Goal: Transaction & Acquisition: Purchase product/service

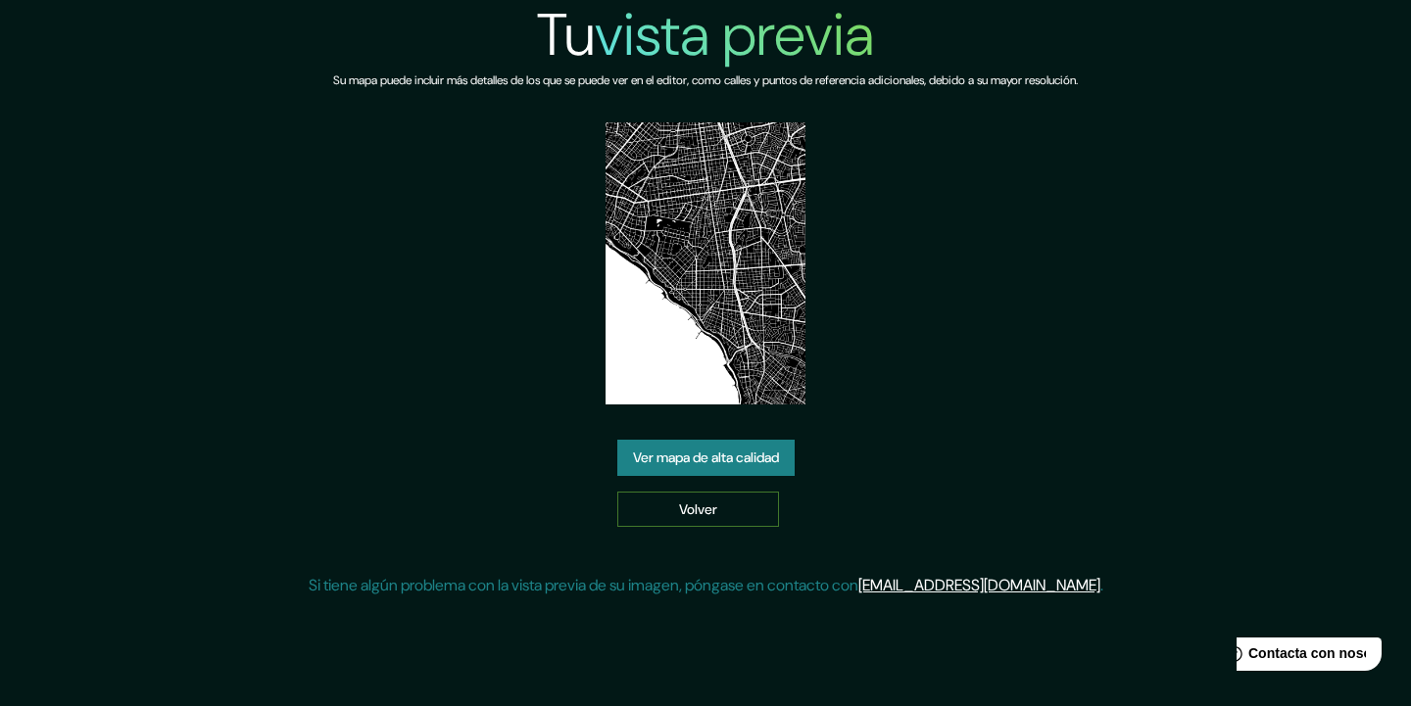
click at [692, 513] on link "Volver" at bounding box center [698, 510] width 162 height 36
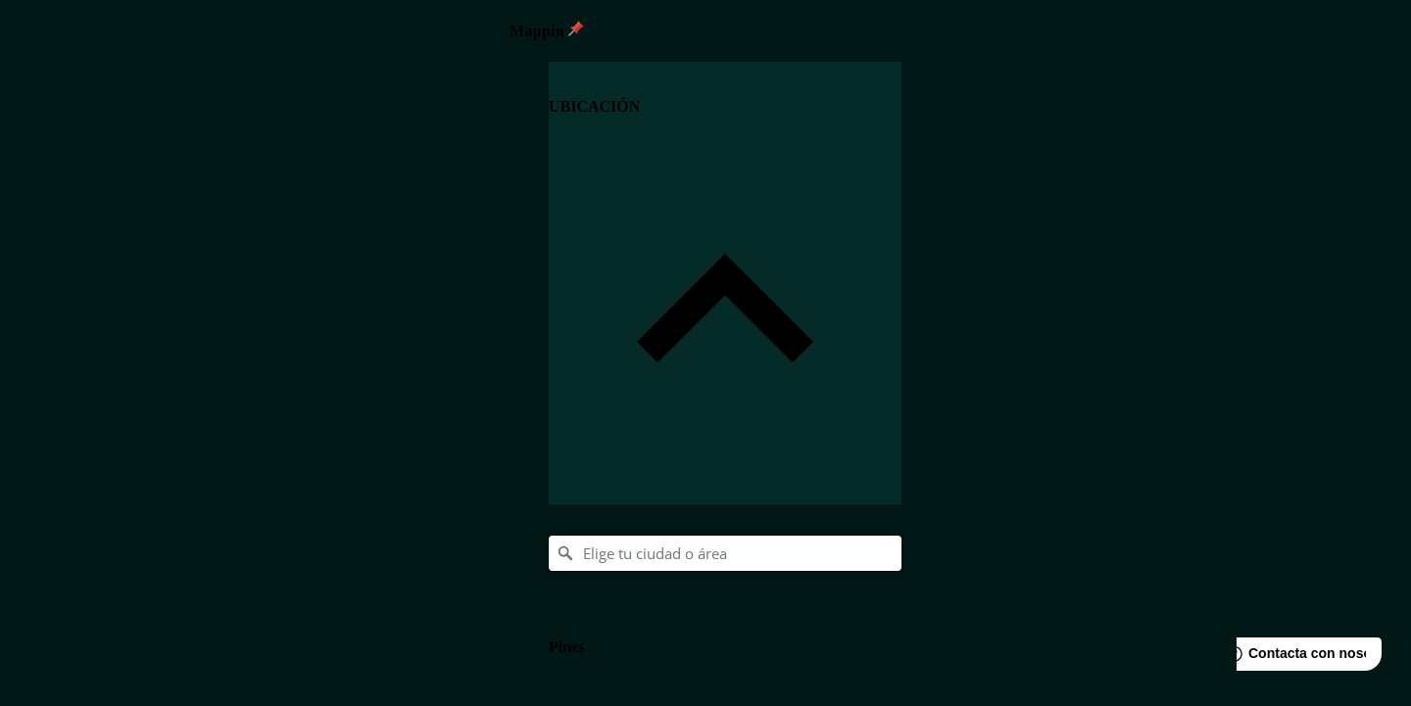
click at [901, 536] on input "Elige tu ciudad o área" at bounding box center [725, 553] width 353 height 35
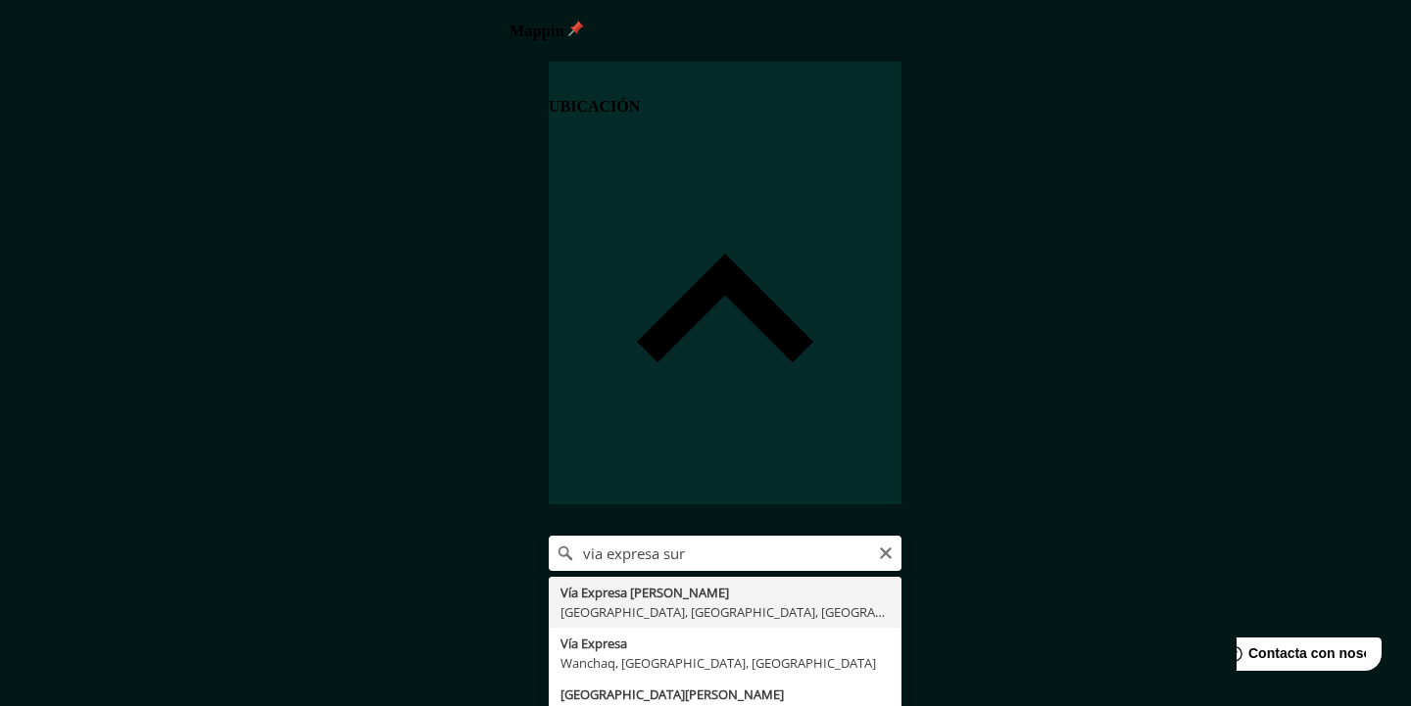
type input "Vía Expresa [PERSON_NAME], [GEOGRAPHIC_DATA], [GEOGRAPHIC_DATA], [GEOGRAPHIC_DA…"
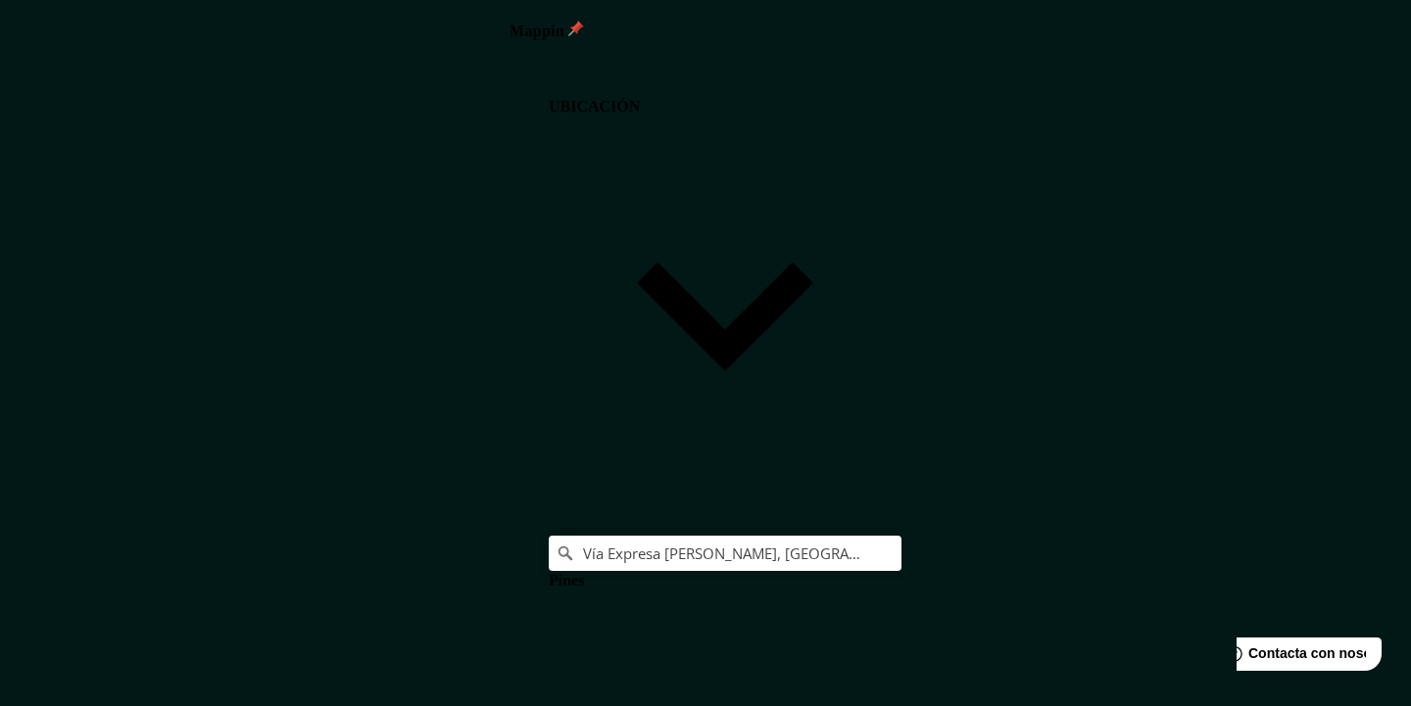
click at [1088, 599] on body "Mappin UBICACIÓN Vía Expresa [PERSON_NAME], [GEOGRAPHIC_DATA], [GEOGRAPHIC_DATA…" at bounding box center [705, 353] width 1411 height 706
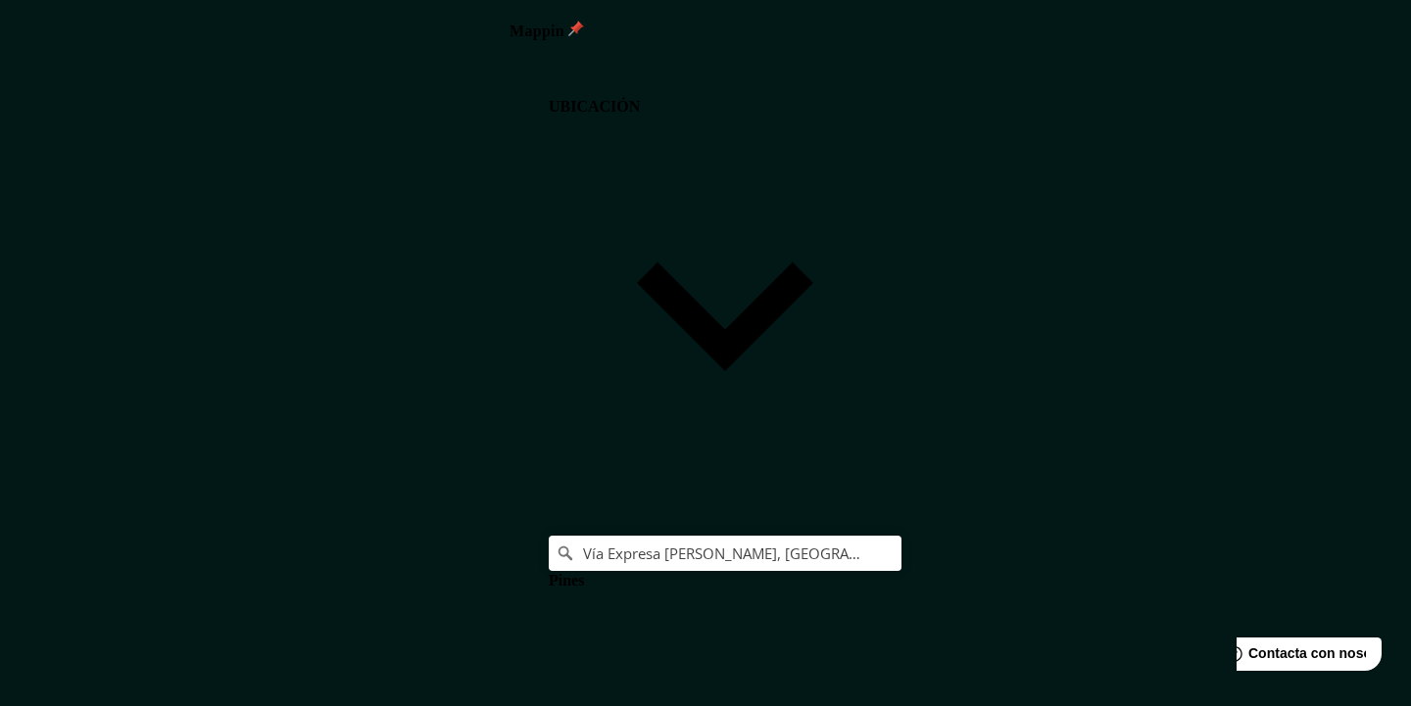
type input "a4"
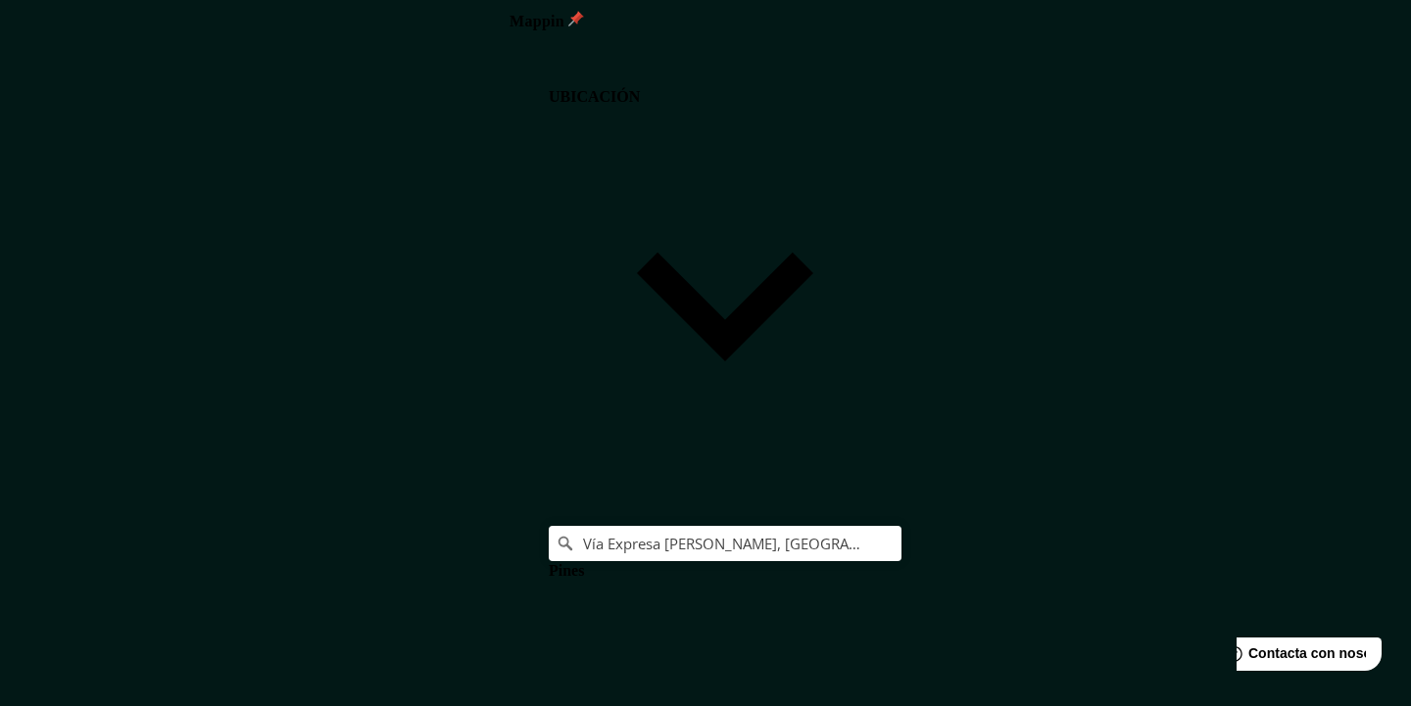
scroll to position [0, 0]
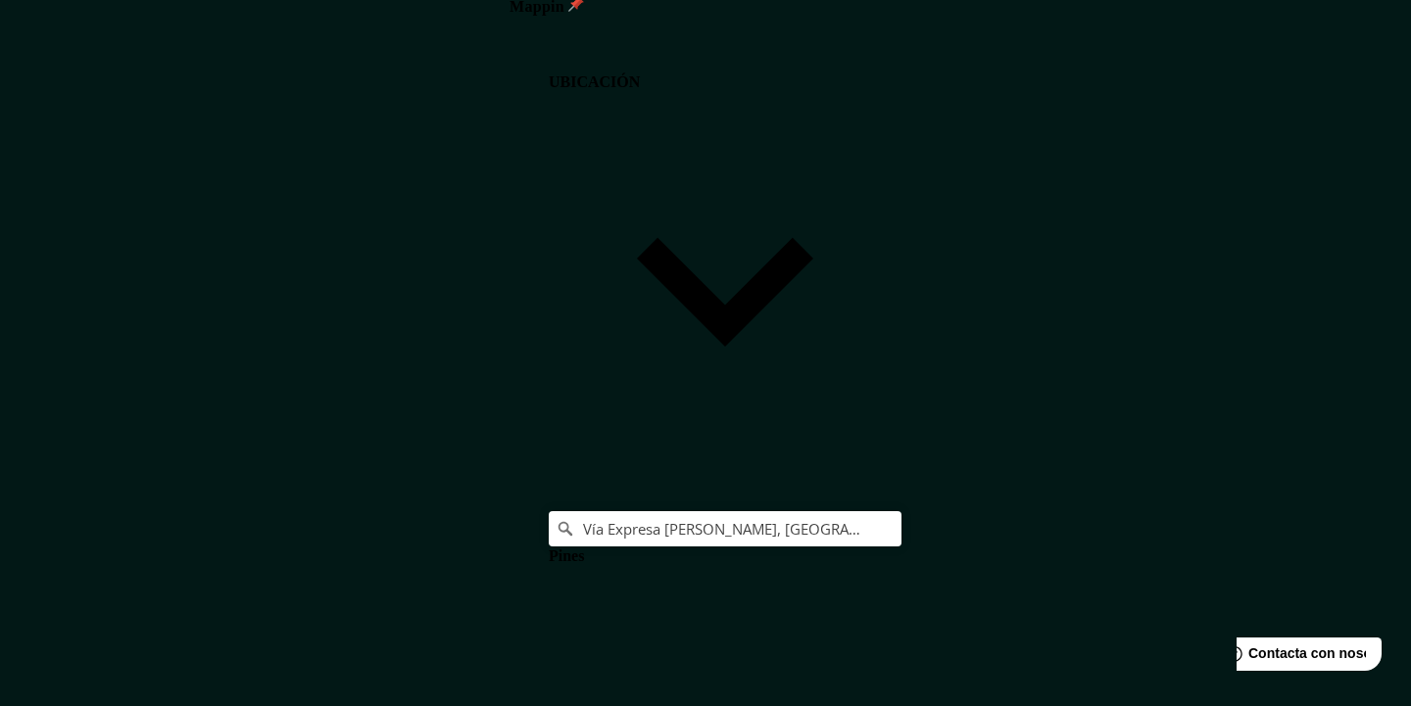
scroll to position [24, 0]
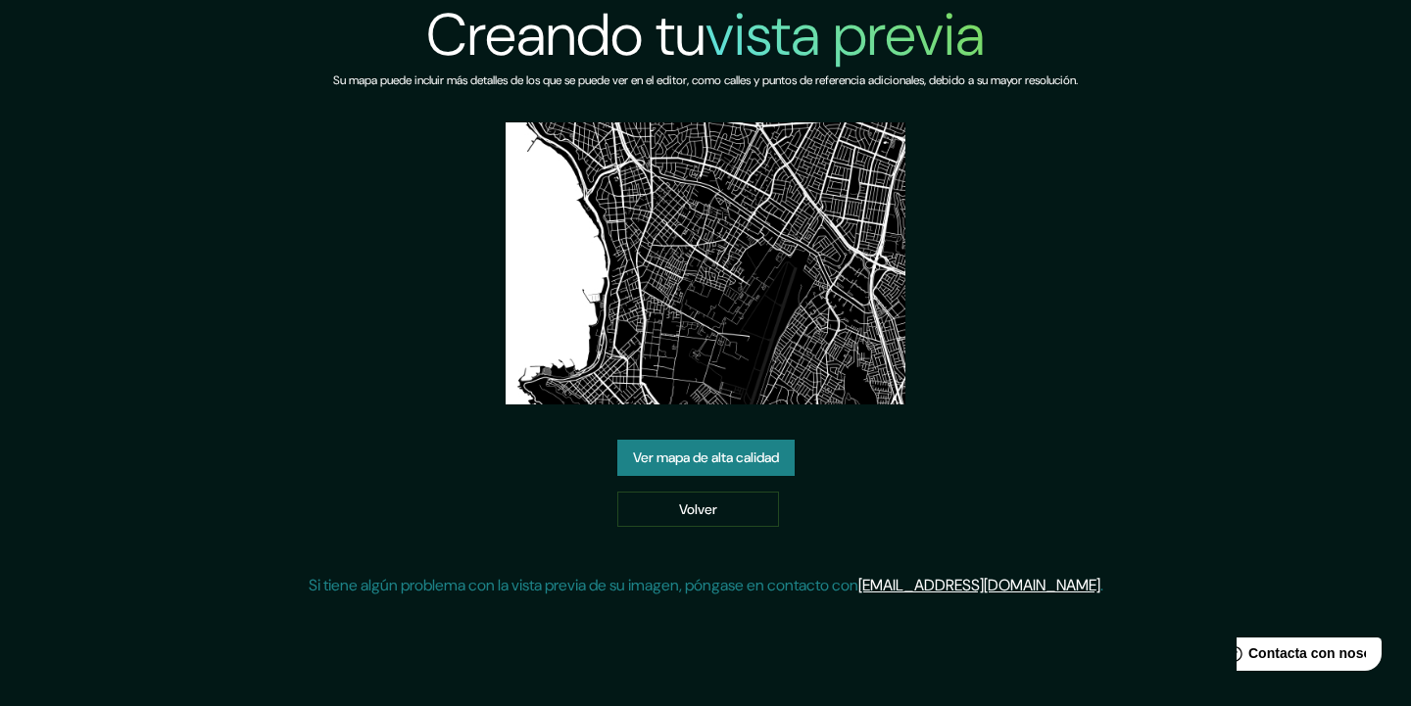
click at [790, 458] on link "Ver mapa de alta calidad" at bounding box center [705, 458] width 177 height 36
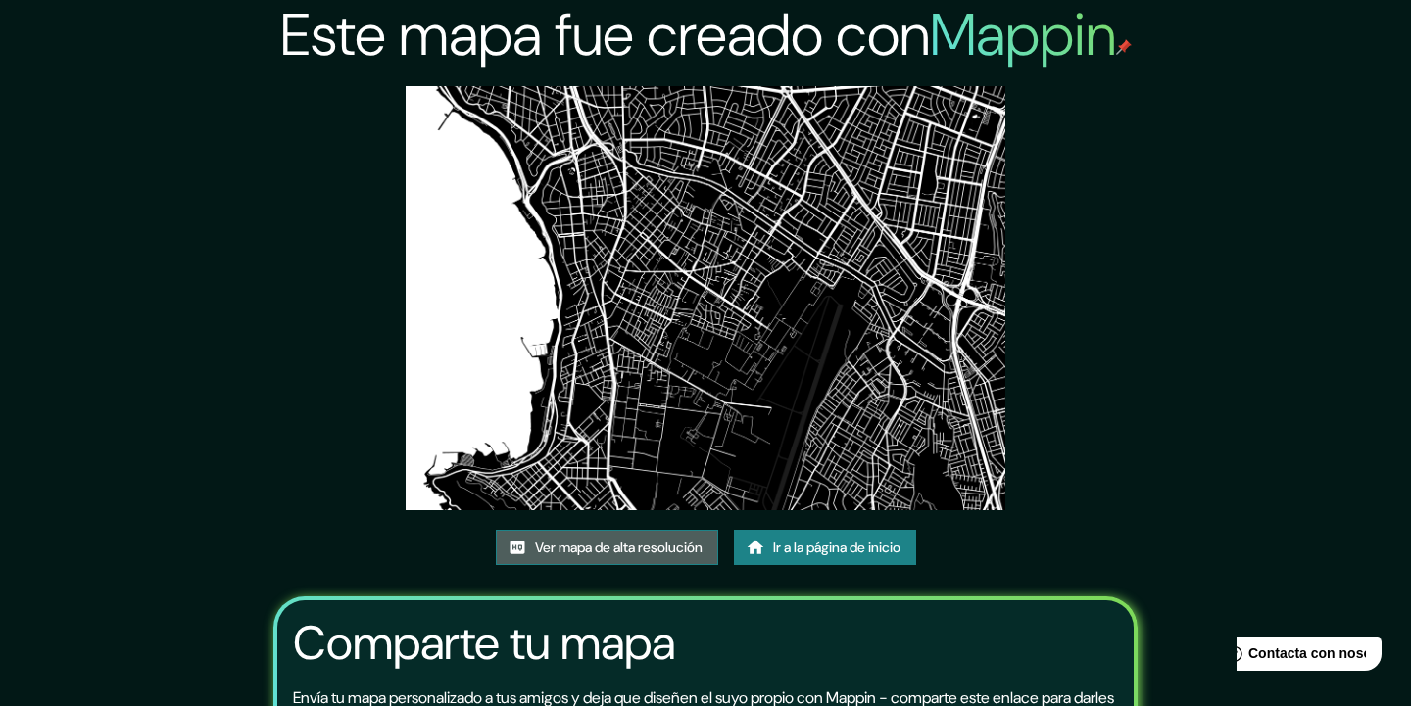
click at [576, 547] on link "Ver mapa de alta resolución" at bounding box center [607, 548] width 222 height 36
click at [563, 548] on link "Ver mapa de alta resolución" at bounding box center [607, 548] width 222 height 36
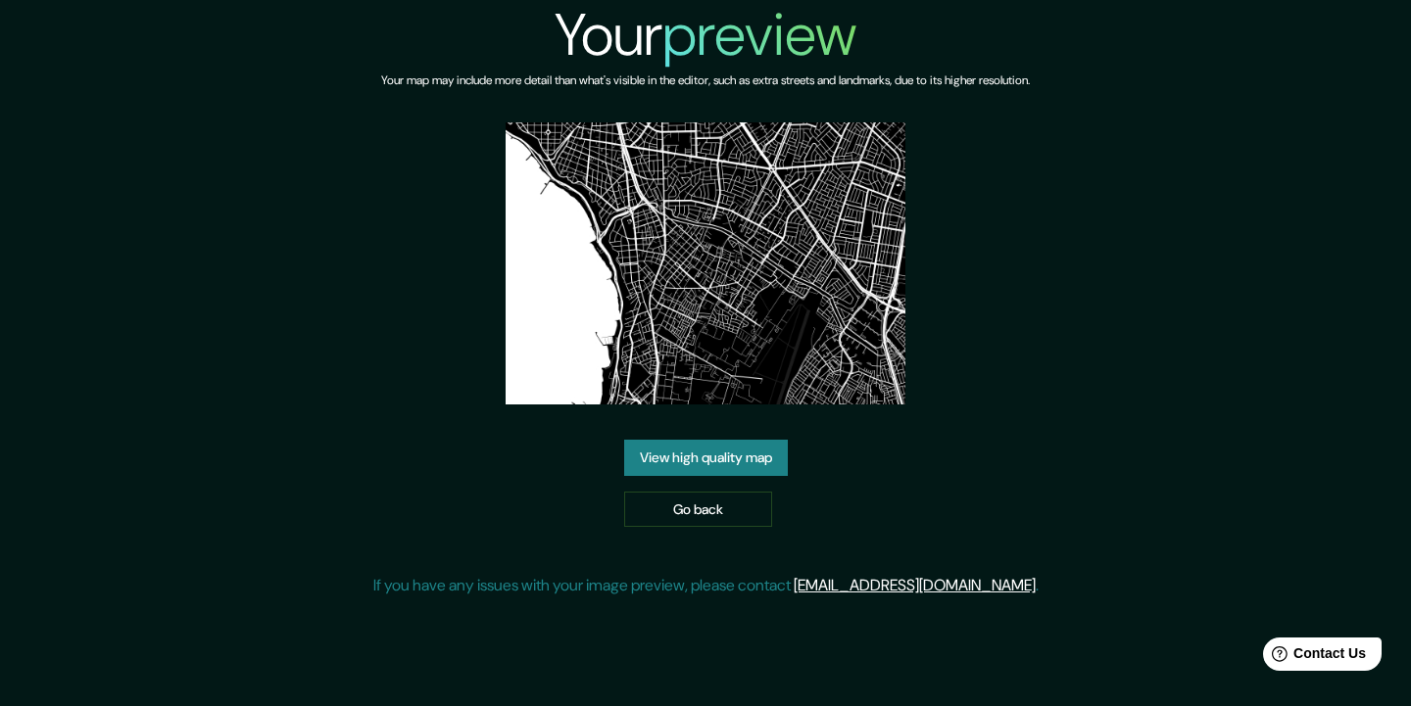
click at [753, 457] on link "View high quality map" at bounding box center [706, 458] width 164 height 36
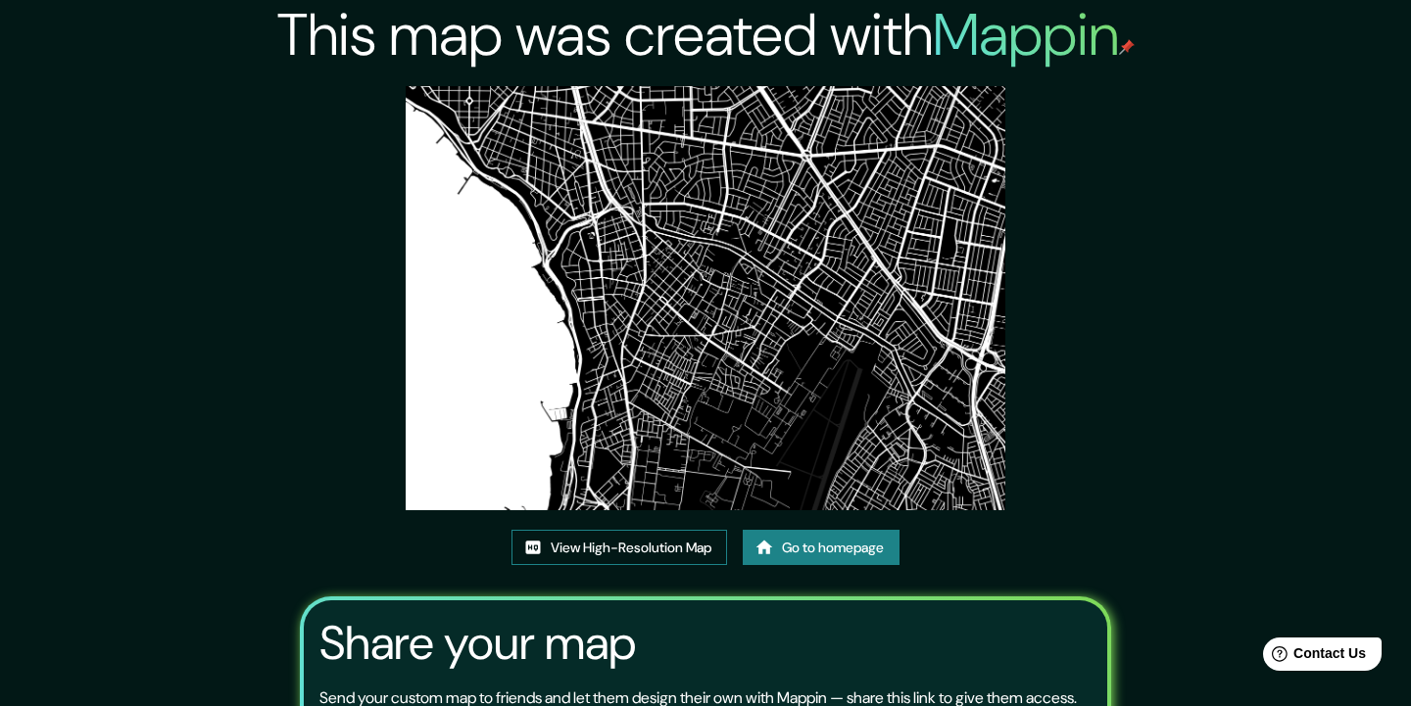
click at [680, 546] on link "View High-Resolution Map" at bounding box center [619, 548] width 216 height 36
